Goal: Submit feedback/report problem: Submit feedback/report problem

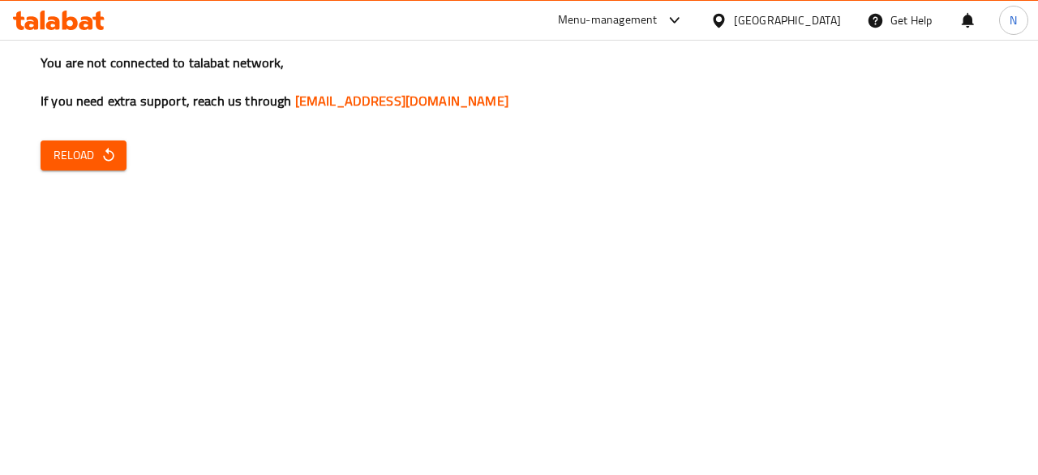
click at [96, 160] on span "Reload" at bounding box center [84, 155] width 60 height 20
click at [101, 156] on icon "button" at bounding box center [109, 155] width 16 height 16
click at [129, 162] on div "You are not connected to talabat network, If you need extra support, reach us t…" at bounding box center [519, 237] width 1038 height 475
click at [93, 155] on span "Reload" at bounding box center [84, 155] width 60 height 20
drag, startPoint x: 423, startPoint y: 222, endPoint x: 371, endPoint y: 228, distance: 52.2
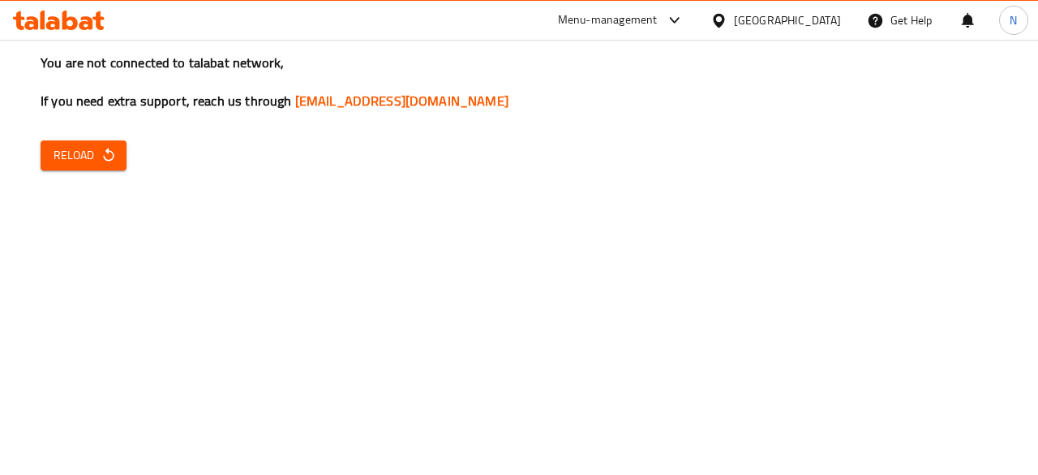
click at [423, 222] on div "You are not connected to talabat network, If you need extra support, reach us t…" at bounding box center [519, 237] width 1038 height 475
click at [64, 161] on span "Reload" at bounding box center [84, 155] width 60 height 20
click at [663, 32] on div "Menu-management" at bounding box center [621, 20] width 153 height 39
click at [658, 15] on div "Menu-management" at bounding box center [608, 20] width 100 height 19
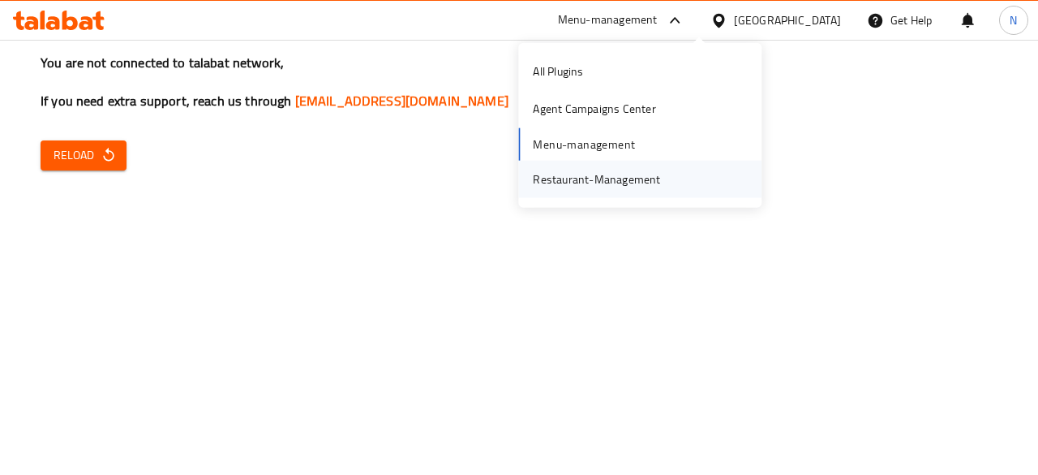
click at [594, 176] on div "Restaurant-Management" at bounding box center [596, 179] width 127 height 18
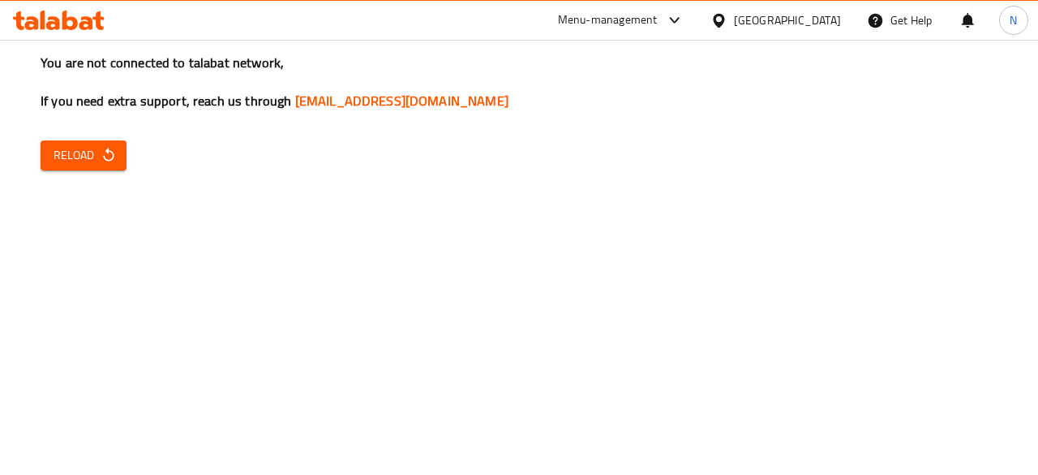
click at [43, 158] on button "Reload" at bounding box center [84, 155] width 86 height 30
click at [67, 140] on button "Reload" at bounding box center [84, 155] width 86 height 30
click at [75, 162] on span "Reload" at bounding box center [84, 155] width 60 height 20
click at [728, 18] on icon at bounding box center [719, 20] width 17 height 17
click at [919, 55] on h3 "You are not connected to talabat network, If you need extra support, reach us t…" at bounding box center [519, 82] width 957 height 57
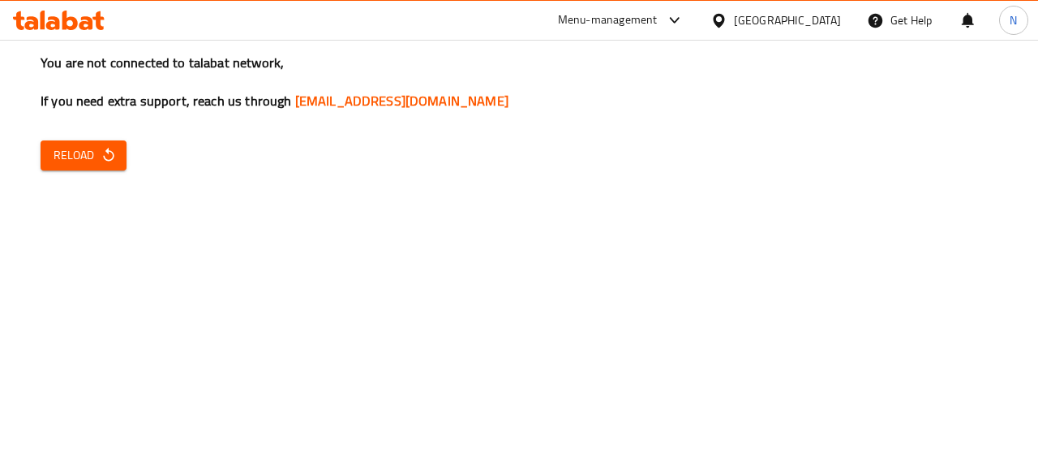
click at [910, 22] on div "Get Help" at bounding box center [900, 20] width 66 height 39
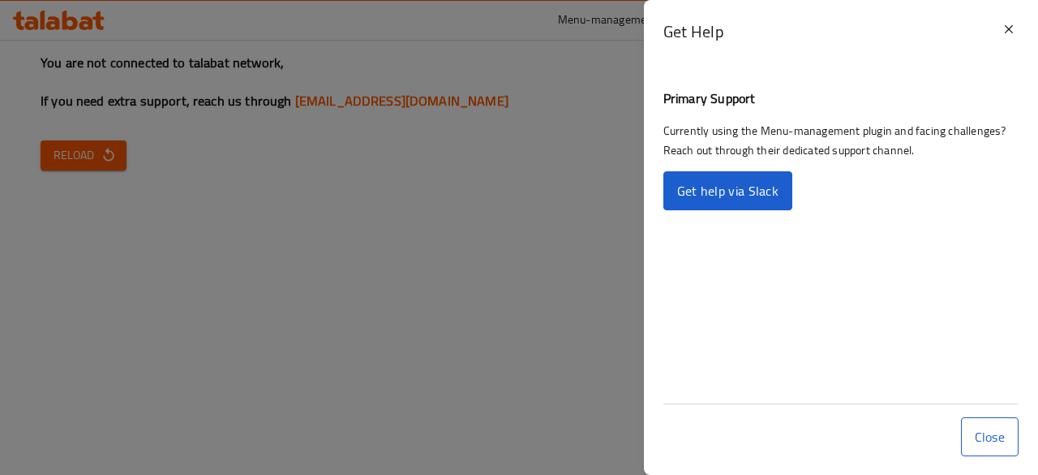
click at [742, 186] on link "Get help via Slack" at bounding box center [728, 190] width 129 height 39
click at [569, 191] on div at bounding box center [519, 237] width 1038 height 475
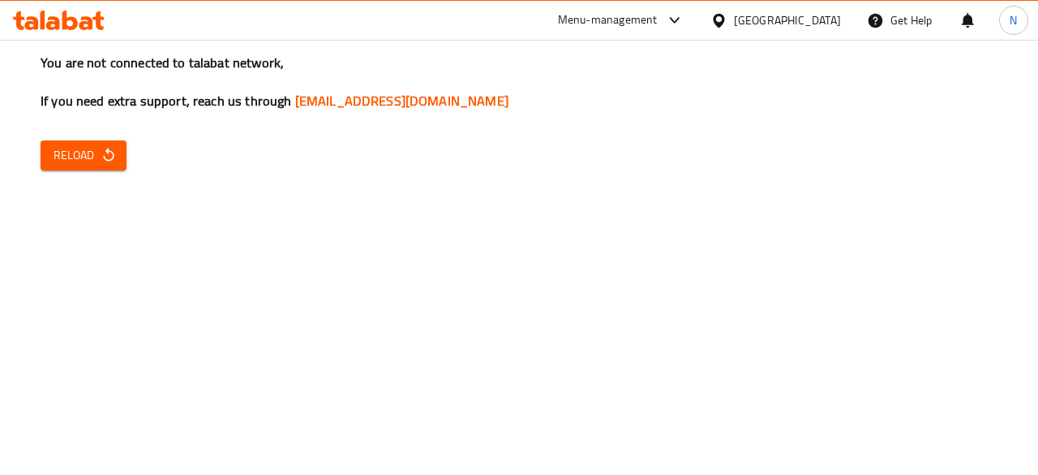
click at [75, 156] on span "Reload" at bounding box center [84, 155] width 60 height 20
click at [83, 160] on span "Reload" at bounding box center [84, 155] width 60 height 20
click at [94, 165] on button "Reload" at bounding box center [84, 155] width 86 height 30
click at [106, 168] on button "Reload" at bounding box center [84, 155] width 86 height 30
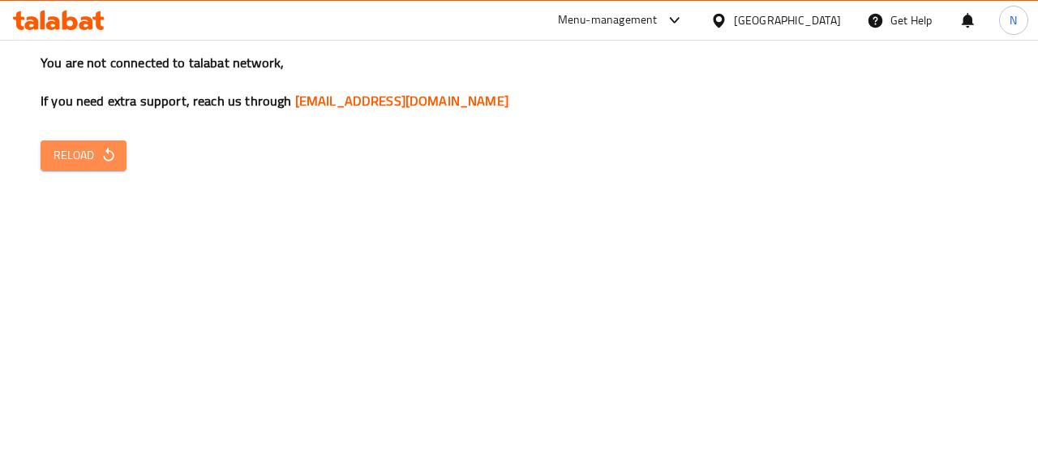
click at [92, 167] on button "Reload" at bounding box center [84, 155] width 86 height 30
